Goal: Book appointment/travel/reservation

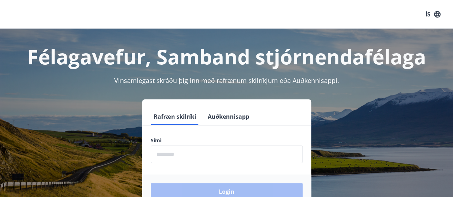
click at [188, 153] on input "phone" at bounding box center [227, 155] width 152 height 18
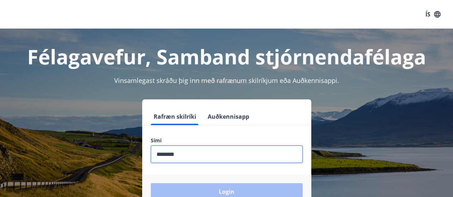
type input "********"
click at [151, 183] on button "Login" at bounding box center [227, 191] width 152 height 17
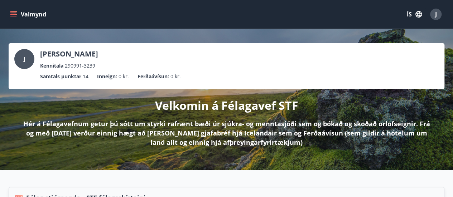
click at [23, 18] on button "Valmynd" at bounding box center [29, 14] width 40 height 13
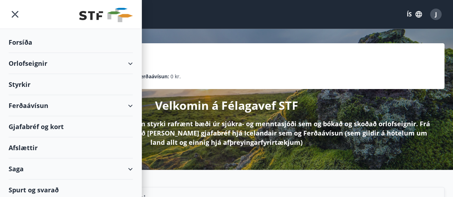
click at [128, 66] on icon at bounding box center [130, 63] width 9 height 9
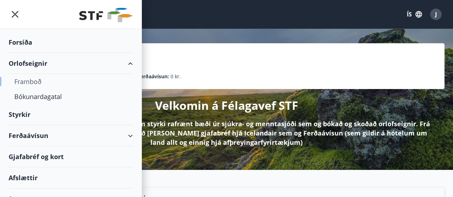
click at [44, 79] on div "Framboð" at bounding box center [70, 81] width 113 height 15
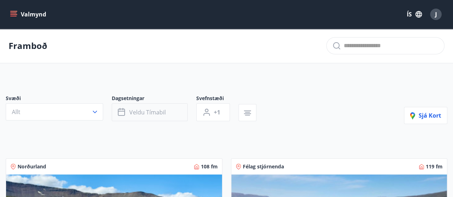
click at [151, 111] on span "Veldu tímabil" at bounding box center [147, 113] width 37 height 8
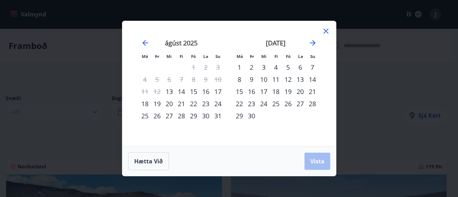
click at [194, 94] on div "15" at bounding box center [194, 92] width 12 height 12
click at [221, 94] on div "17" at bounding box center [218, 92] width 12 height 12
click at [310, 156] on button "Vista" at bounding box center [318, 161] width 26 height 17
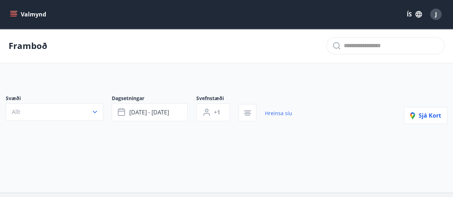
click at [16, 19] on button "Valmynd" at bounding box center [29, 14] width 40 height 13
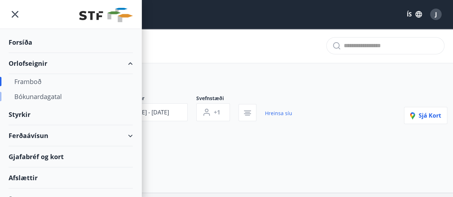
click at [54, 96] on div "Bókunardagatal" at bounding box center [70, 96] width 113 height 15
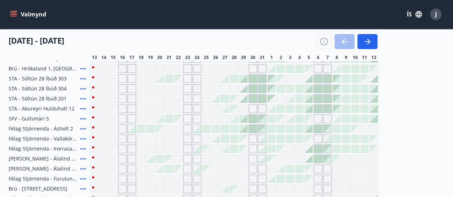
scroll to position [225, 0]
